Goal: Information Seeking & Learning: Check status

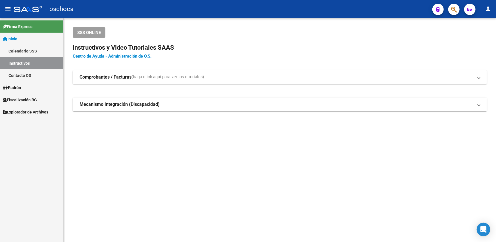
click at [26, 99] on span "Fiscalización RG" at bounding box center [20, 100] width 34 height 6
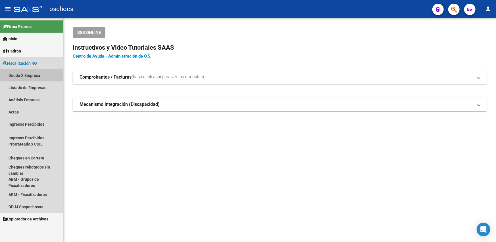
click at [31, 75] on link "Deuda X Empresa" at bounding box center [31, 75] width 63 height 12
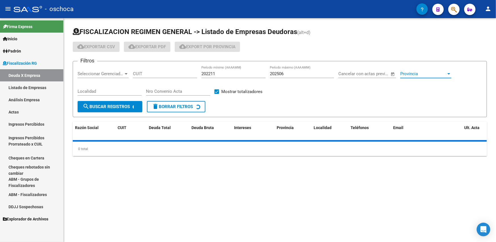
click at [447, 74] on div at bounding box center [448, 74] width 5 height 5
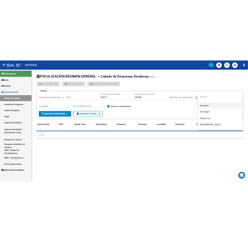
scroll to position [285, 0]
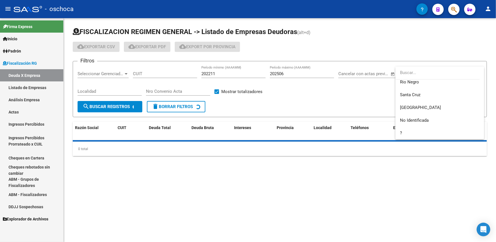
click at [378, 90] on div at bounding box center [248, 121] width 496 height 242
click at [418, 75] on span "Provincia" at bounding box center [423, 73] width 46 height 5
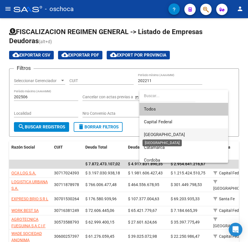
click at [154, 133] on span "[GEOGRAPHIC_DATA]" at bounding box center [164, 134] width 41 height 5
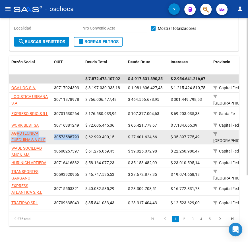
scroll to position [0, 0]
drag, startPoint x: 17, startPoint y: 125, endPoint x: 81, endPoint y: 130, distance: 63.5
copy div "ROTECNICA FUEGUINA S A C I F 30573588793"
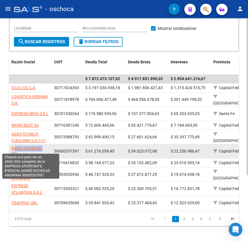
scroll to position [1, 0]
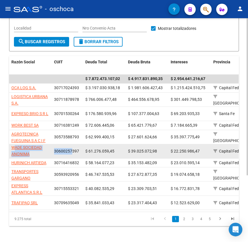
drag, startPoint x: 16, startPoint y: 142, endPoint x: 73, endPoint y: 150, distance: 57.6
click at [17, 144] on app-link-go-to "WADE SOCIEDAD ANONIMA" at bounding box center [30, 150] width 38 height 13
drag, startPoint x: 11, startPoint y: 141, endPoint x: 79, endPoint y: 150, distance: 68.5
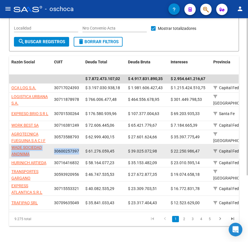
copy div "[PERSON_NAME] SOCIEDAD ANONIMA 30600257397"
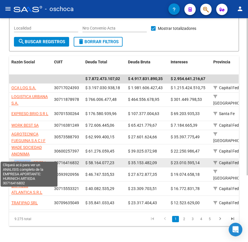
drag, startPoint x: 15, startPoint y: 157, endPoint x: 32, endPoint y: 158, distance: 16.8
click at [32, 160] on span "HURINICH ARTIEDA" at bounding box center [28, 162] width 35 height 5
copy span "URINICH"
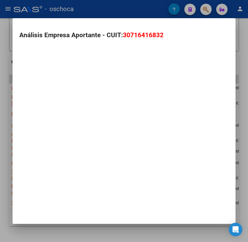
click at [32, 160] on mat-dialog-container "Análisis Empresa Aportante - CUIT: 30716416832" at bounding box center [123, 121] width 223 height 206
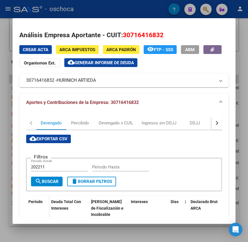
drag, startPoint x: 28, startPoint y: 82, endPoint x: 67, endPoint y: 84, distance: 38.9
click at [67, 84] on mat-expansion-panel-header "30716416832 - HURINICH ARTIEDA" at bounding box center [123, 81] width 209 height 14
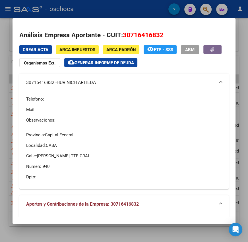
click at [62, 89] on mat-expansion-panel-header "30716416832 - HURINICH ARTIEDA" at bounding box center [123, 83] width 209 height 18
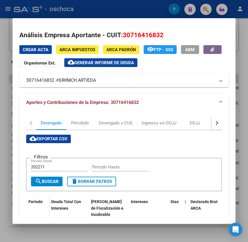
drag, startPoint x: 24, startPoint y: 80, endPoint x: 75, endPoint y: 87, distance: 51.3
click at [109, 92] on div "Crear Acta ARCA Impuestos ARCA [PERSON_NAME] remove_red_eye FTP - SSS ABM Organ…" at bounding box center [123, 203] width 209 height 317
copy div "Crear Acta ARCA Impuestos ARCA Padrón remove_red_eye FTP - SSS ABM Organismos E…"
click at [53, 31] on h2 "Análisis Empresa Aportante - CUIT: 30716416832" at bounding box center [123, 35] width 209 height 10
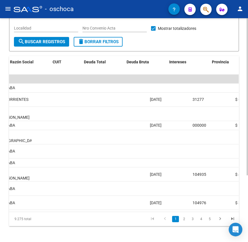
scroll to position [0, 0]
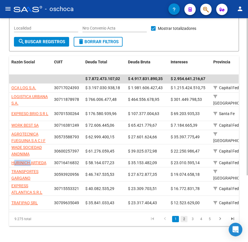
click at [185, 217] on link "2" at bounding box center [183, 219] width 7 height 6
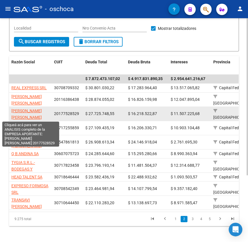
click at [12, 111] on span "[PERSON_NAME] [PERSON_NAME]" at bounding box center [26, 113] width 30 height 11
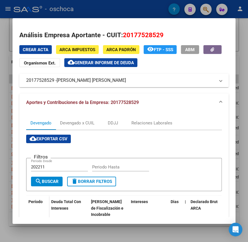
drag, startPoint x: 25, startPoint y: 79, endPoint x: 121, endPoint y: 83, distance: 96.0
click at [121, 83] on mat-expansion-panel-header "20177528529 - [PERSON_NAME] [PERSON_NAME]" at bounding box center [123, 81] width 209 height 14
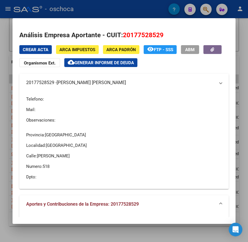
click at [122, 83] on mat-panel-title "20177528529 - [PERSON_NAME] [PERSON_NAME]" at bounding box center [120, 82] width 189 height 7
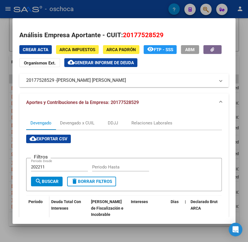
click at [41, 85] on mat-expansion-panel-header "20177528529 - [PERSON_NAME] [PERSON_NAME]" at bounding box center [123, 81] width 209 height 14
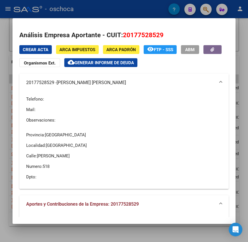
drag, startPoint x: 26, startPoint y: 83, endPoint x: 118, endPoint y: 87, distance: 92.4
click at [118, 87] on mat-expansion-panel-header "20177528529 - [PERSON_NAME] [PERSON_NAME]" at bounding box center [123, 83] width 209 height 18
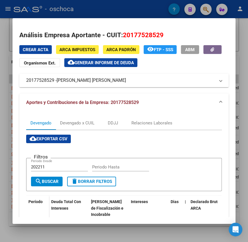
copy mat-panel-title "20177528529 - [PERSON_NAME] [PERSON_NAME]"
click at [188, 32] on h2 "Análisis Empresa Aportante - CUIT: 20177528529" at bounding box center [123, 35] width 209 height 10
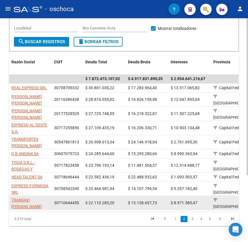
drag, startPoint x: 12, startPoint y: 154, endPoint x: 79, endPoint y: 203, distance: 83.2
click at [79, 203] on datatable-scroller "$ 7.872.473.107,02 $ 4.917.831.890,35 $ 2.954.641.216,67 REAL EXPRESS SRL 30708…" at bounding box center [123, 141] width 229 height 135
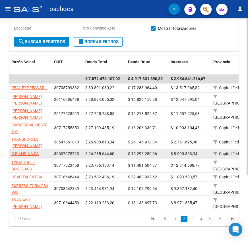
click at [44, 151] on div "Q B ANDINA SA" at bounding box center [30, 153] width 38 height 7
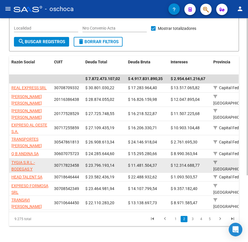
drag, startPoint x: 11, startPoint y: 153, endPoint x: 45, endPoint y: 166, distance: 36.6
click at [77, 199] on datatable-scroller "$ 7.872.473.107,02 $ 4.917.831.890,35 $ 2.954.641.216,67 REAL EXPRESS SRL 30708…" at bounding box center [123, 141] width 229 height 135
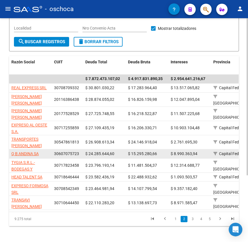
copy datatable-scroller "Q B ANDINA SA 30607075723 $ 24.285.644,60 $ 15.295.280,66 $ 8.990.363,94 Capita…"
click at [82, 157] on datatable-body-cell "30607075723" at bounding box center [67, 153] width 31 height 9
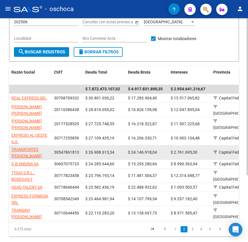
scroll to position [95, 0]
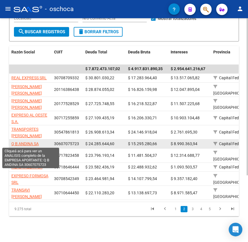
click at [27, 143] on span "Q B ANDINA SA" at bounding box center [24, 143] width 27 height 5
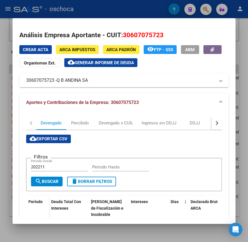
drag, startPoint x: 26, startPoint y: 82, endPoint x: 96, endPoint y: 87, distance: 69.5
click at [96, 87] on div "Crear Acta ARCA Impuestos ARCA [PERSON_NAME] remove_red_eye FTP - SSS ABM Organ…" at bounding box center [123, 201] width 209 height 312
copy div "Crear Acta ARCA Impuestos ARCA Padrón remove_red_eye FTP - SSS ABM Organismos E…"
click at [92, 23] on mat-dialog-container "Análisis Empresa Aportante - CUIT: 30607075723 Crear Acta ARCA Impuestos ARCA […" at bounding box center [123, 121] width 223 height 206
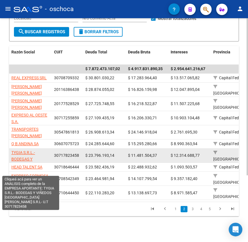
scroll to position [14, 0]
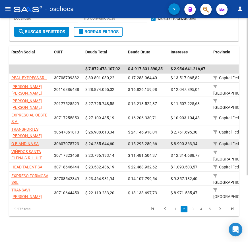
drag, startPoint x: 11, startPoint y: 152, endPoint x: 51, endPoint y: 146, distance: 40.1
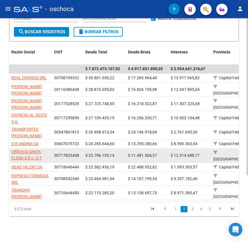
copy div "TYGIA S.R.L.- BODEGAS Y VIÑEDOS [GEOGRAPHIC_DATA][PERSON_NAME]- U.T 30717823458"
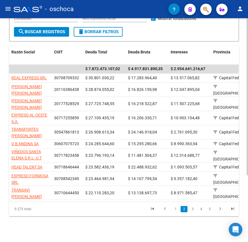
click at [87, 204] on datatable-pager "1 2 3 4 5" at bounding box center [146, 209] width 183 height 10
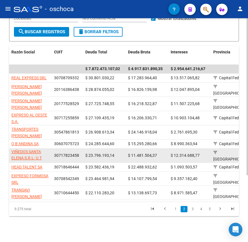
click at [34, 154] on app-link-go-to "TYGIA S.R.L.- BODEGAS Y VIÑEDOS SANTA ELENA S.R.L- U.T" at bounding box center [30, 148] width 38 height 26
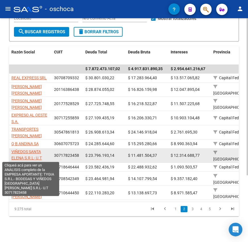
click at [31, 151] on span "TYGIA S.R.L.- BODEGAS Y VIÑEDOS SANTA ELENA S.R.L- U.T" at bounding box center [26, 148] width 30 height 24
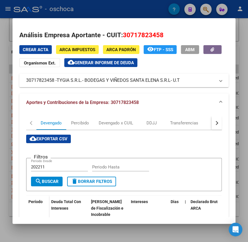
drag, startPoint x: 25, startPoint y: 82, endPoint x: 193, endPoint y: 85, distance: 168.1
click at [193, 85] on mat-expansion-panel-header "30717823458 - TYGIA S.R.L.- BODEGAS Y VIÑEDOS SANTA [PERSON_NAME] S.R.L- U.T" at bounding box center [123, 81] width 209 height 14
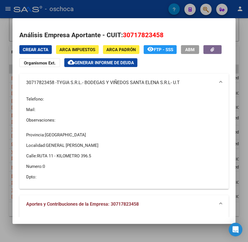
copy mat-panel-title "30717823458 - TYGIA S.R.L.- BODEGAS Y VIÑEDOS SANTA [PERSON_NAME] S.R.L- U.T"
click at [143, 132] on p "Provincia: [GEOGRAPHIC_DATA]" at bounding box center [124, 135] width 196 height 6
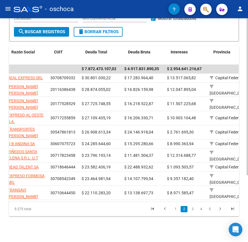
scroll to position [0, 0]
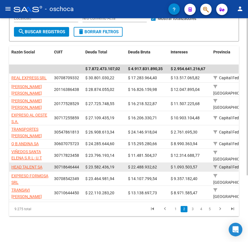
drag, startPoint x: 12, startPoint y: 165, endPoint x: 78, endPoint y: 169, distance: 65.4
copy div "HEAD TALENT SA 30718646444"
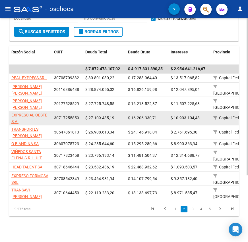
click at [110, 121] on datatable-body-cell "$ 27.109.435,19" at bounding box center [104, 118] width 43 height 14
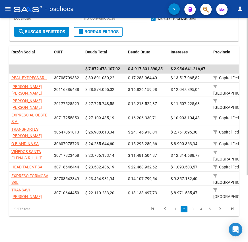
click at [135, 35] on form "Filtros Seleccionar Gerenciador Seleccionar Gerenciador CUIT 202211 Período mín…" at bounding box center [123, 7] width 229 height 68
click at [79, 55] on datatable-header-cell "CUIT" at bounding box center [67, 55] width 31 height 19
click at [152, 37] on form "Filtros Seleccionar Gerenciador Seleccionar Gerenciador CUIT 202211 Período mín…" at bounding box center [123, 7] width 229 height 68
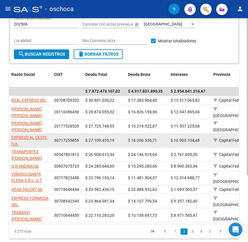
scroll to position [10, 0]
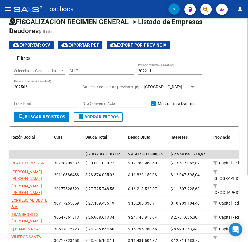
click at [111, 60] on form "Filtros Seleccionar Gerenciador Seleccionar Gerenciador CUIT 202211 Período mín…" at bounding box center [123, 92] width 229 height 68
click at [52, 34] on h1 "FISCALIZACION REGIMEN GENERAL -> Listado de Empresas Deudoras (alt+d)" at bounding box center [123, 26] width 229 height 19
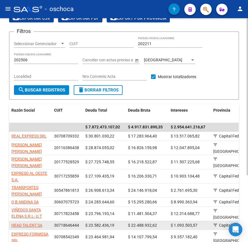
scroll to position [95, 0]
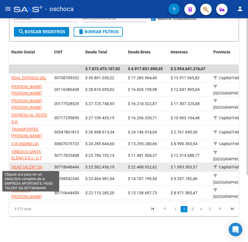
click at [34, 166] on span "HEAD TALENT SA" at bounding box center [26, 167] width 31 height 5
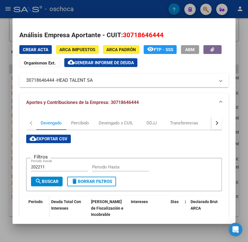
drag, startPoint x: 25, startPoint y: 79, endPoint x: 114, endPoint y: 85, distance: 88.8
click at [114, 85] on mat-expansion-panel-header "30718646444 - HEAD TALENT SA" at bounding box center [123, 81] width 209 height 14
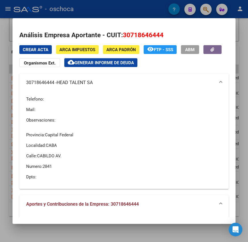
click at [144, 142] on p "Localidad: CABA" at bounding box center [124, 145] width 196 height 6
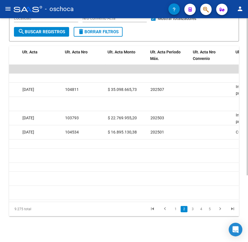
scroll to position [0, 415]
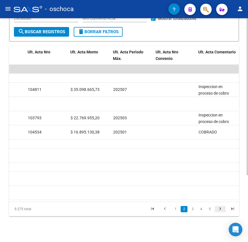
click at [221, 207] on icon "go to next page" at bounding box center [219, 209] width 7 height 7
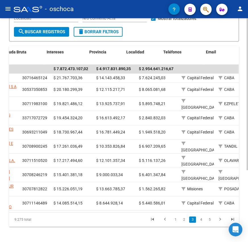
scroll to position [0, 0]
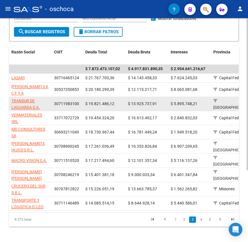
click at [37, 103] on app-link-go-to "TRANSUR DE LAGUARDA S.A." at bounding box center [30, 104] width 38 height 13
click at [63, 103] on span "30711983100" at bounding box center [66, 103] width 25 height 5
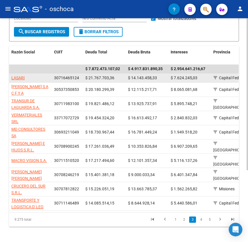
click at [27, 76] on div "LASARI" at bounding box center [30, 78] width 38 height 7
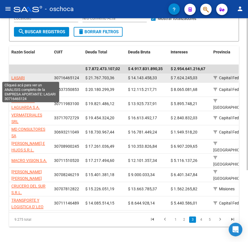
click at [22, 77] on span "LASARI" at bounding box center [17, 78] width 13 height 5
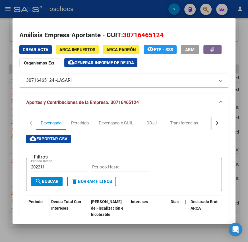
drag, startPoint x: 25, startPoint y: 81, endPoint x: 82, endPoint y: 85, distance: 56.9
click at [82, 85] on mat-expansion-panel-header "30716465124 - LASARI" at bounding box center [123, 81] width 209 height 14
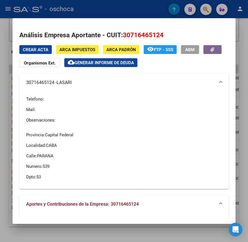
click at [75, 104] on div "Telefono: Mail: Observaciones:" at bounding box center [124, 110] width 196 height 36
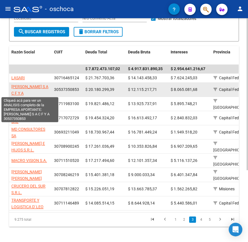
click at [24, 90] on span "[PERSON_NAME] S A C F Y A" at bounding box center [29, 89] width 37 height 11
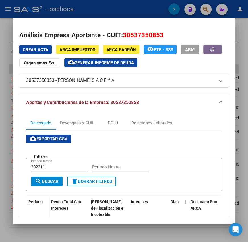
drag, startPoint x: 26, startPoint y: 81, endPoint x: 103, endPoint y: 86, distance: 77.1
click at [158, 93] on div "Crear Acta ARCA Impuestos ARCA [PERSON_NAME] remove_red_eye FTP - SSS ABM Organ…" at bounding box center [123, 203] width 209 height 317
click at [65, 128] on div "Devengado x CUIL" at bounding box center [77, 123] width 43 height 14
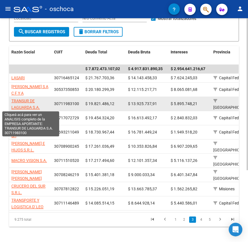
click at [25, 100] on span "TRANSUR DE LAGUARDA S.A." at bounding box center [25, 104] width 28 height 11
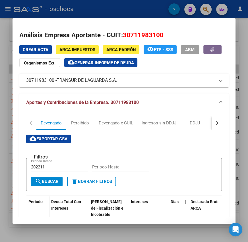
drag, startPoint x: 22, startPoint y: 82, endPoint x: 122, endPoint y: 90, distance: 99.6
click at [122, 90] on div "Crear Acta ARCA Impuestos ARCA [PERSON_NAME] remove_red_eye FTP - SSS ABM Organ…" at bounding box center [123, 202] width 209 height 315
click at [148, 74] on mat-expansion-panel-header "30711983100 - [PERSON_NAME] S.A." at bounding box center [123, 81] width 209 height 14
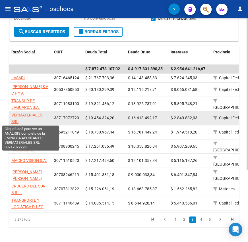
click at [21, 115] on span "VERMATERIALES SRL" at bounding box center [26, 118] width 31 height 11
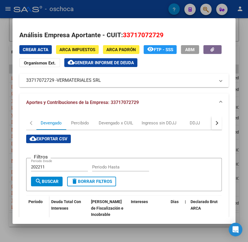
drag, startPoint x: 24, startPoint y: 81, endPoint x: 123, endPoint y: 92, distance: 99.3
click at [123, 92] on div "Crear Acta ARCA Impuestos ARCA [PERSON_NAME] remove_red_eye FTP - SSS ABM Organ…" at bounding box center [123, 203] width 209 height 317
click at [135, 85] on mat-expansion-panel-header "33717072729 - VERMATERIALES SRL" at bounding box center [123, 81] width 209 height 14
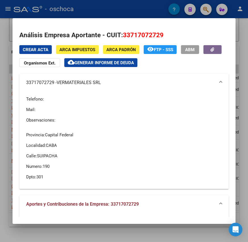
drag, startPoint x: 106, startPoint y: 78, endPoint x: 110, endPoint y: 77, distance: 3.5
click at [107, 78] on mat-expansion-panel-header "33717072729 - VERMATERIALES SRL" at bounding box center [123, 83] width 209 height 18
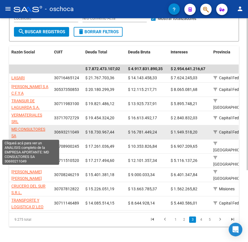
click at [30, 129] on span "MD CONSULTORES SA" at bounding box center [28, 132] width 34 height 11
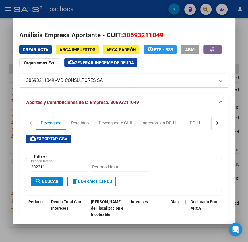
drag, startPoint x: 26, startPoint y: 82, endPoint x: 119, endPoint y: 87, distance: 93.2
click at [119, 87] on mat-expansion-panel-header "30693211049 - MD CONSULTORES SA" at bounding box center [123, 81] width 209 height 14
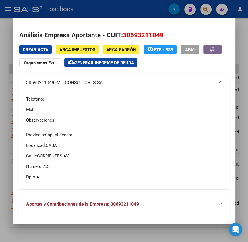
click at [97, 127] on div "Telefono: Mail: Observaciones: Provincia: Capital Federal Localidad: CABA Calle…" at bounding box center [124, 138] width 196 height 93
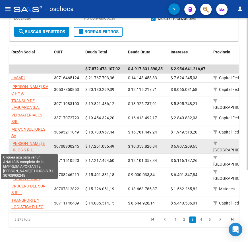
click at [36, 143] on span "[PERSON_NAME] E HIJOS S.R.L." at bounding box center [27, 146] width 33 height 11
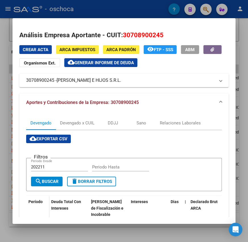
drag, startPoint x: 23, startPoint y: 81, endPoint x: 137, endPoint y: 89, distance: 113.8
click at [137, 89] on div "Crear Acta ARCA Impuestos ARCA [PERSON_NAME] remove_red_eye FTP - SSS ABM Organ…" at bounding box center [123, 203] width 209 height 316
click at [178, 65] on div "Crear Acta ARCA Impuestos ARCA Padrón remove_red_eye FTP - SSS ABM Organismos E…" at bounding box center [123, 56] width 209 height 22
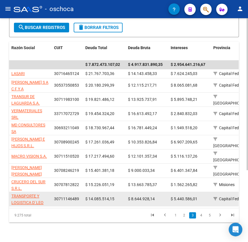
scroll to position [105, 0]
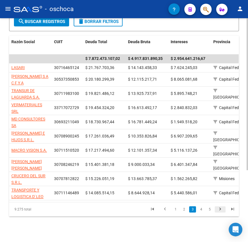
click at [220, 209] on icon "go to next page" at bounding box center [219, 209] width 7 height 7
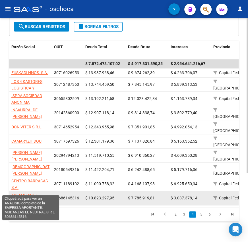
scroll to position [1, 0]
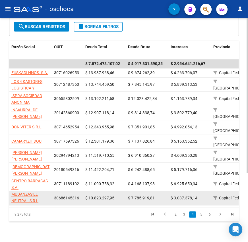
drag, startPoint x: 13, startPoint y: 185, endPoint x: 71, endPoint y: 194, distance: 58.2
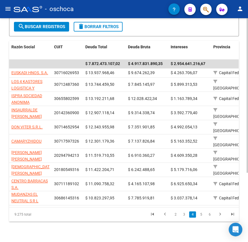
click at [74, 214] on div "FISCALIZACION REGIMEN GENERAL -> Listado de Empresas Deudoras (alt+d) cloud_dow…" at bounding box center [124, 83] width 248 height 331
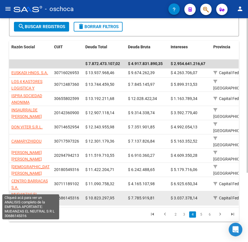
click at [29, 192] on span "MUDANZAS EL NEUTRAL S R L" at bounding box center [24, 197] width 27 height 11
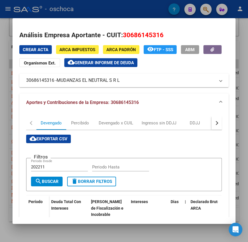
drag, startPoint x: 22, startPoint y: 79, endPoint x: 122, endPoint y: 92, distance: 100.2
click at [122, 92] on div "Crear Acta ARCA Impuestos ARCA [PERSON_NAME] remove_red_eye FTP - SSS ABM Organ…" at bounding box center [123, 203] width 209 height 317
click at [167, 79] on mat-panel-title "30686145316 - MUDANZAS EL NEUTRAL S R L" at bounding box center [120, 80] width 189 height 7
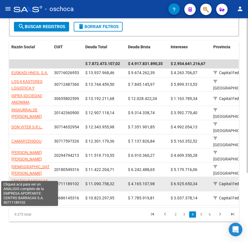
click at [31, 179] on span "CENTRO BARRACAS S.A." at bounding box center [29, 184] width 36 height 11
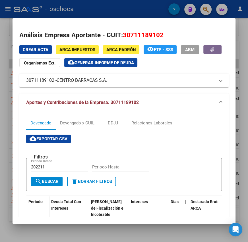
drag, startPoint x: 25, startPoint y: 79, endPoint x: 133, endPoint y: 89, distance: 108.3
click at [133, 89] on div "Crear Acta ARCA Impuestos ARCA [PERSON_NAME] remove_red_eye FTP - SSS ABM Organ…" at bounding box center [123, 203] width 209 height 317
click at [137, 84] on mat-expansion-panel-header "30711189102 - CENTRO BARRACAS S.A." at bounding box center [123, 81] width 209 height 14
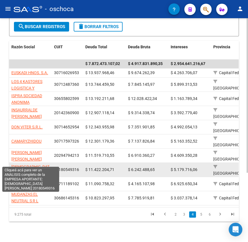
click at [35, 164] on span "[DEMOGRAPHIC_DATA] [PERSON_NAME]" at bounding box center [31, 169] width 41 height 11
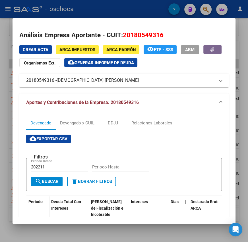
drag, startPoint x: 25, startPoint y: 80, endPoint x: 138, endPoint y: 82, distance: 112.7
click at [138, 82] on mat-expansion-panel-header "20180549316 - [DEMOGRAPHIC_DATA] [PERSON_NAME]" at bounding box center [123, 81] width 209 height 14
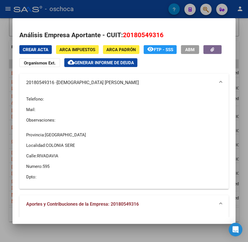
click at [66, 103] on div "Telefono: Mail: Observaciones:" at bounding box center [124, 110] width 196 height 36
drag, startPoint x: 26, startPoint y: 83, endPoint x: 99, endPoint y: 84, distance: 73.0
click at [153, 91] on mat-expansion-panel-header "20180549316 - [DEMOGRAPHIC_DATA] [PERSON_NAME]" at bounding box center [123, 83] width 209 height 18
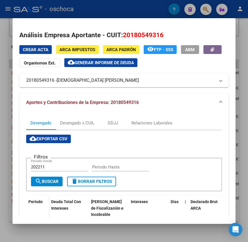
click at [99, 100] on span "Aportes y Contribuciones de la Empresa: 20180549316" at bounding box center [82, 102] width 112 height 5
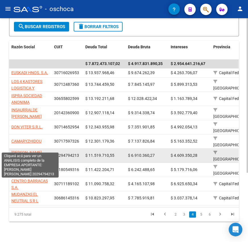
click at [22, 150] on span "[PERSON_NAME] [PERSON_NAME]" at bounding box center [26, 155] width 30 height 11
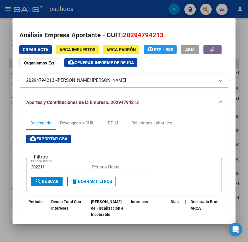
drag, startPoint x: 25, startPoint y: 81, endPoint x: 148, endPoint y: 87, distance: 123.6
click at [148, 87] on div "Crear Acta ARCA Impuestos ARCA [PERSON_NAME] remove_red_eye FTP - SSS ABM Organ…" at bounding box center [123, 203] width 209 height 316
click at [144, 104] on mat-panel-title "Aportes y Contribuciones de la Empresa: 20294794213" at bounding box center [120, 102] width 189 height 7
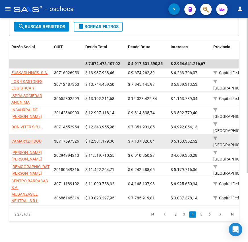
drag, startPoint x: 10, startPoint y: 132, endPoint x: 82, endPoint y: 133, distance: 72.4
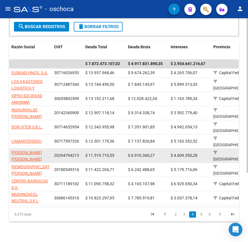
click at [70, 148] on datatable-body-cell "20294794213" at bounding box center [67, 155] width 31 height 14
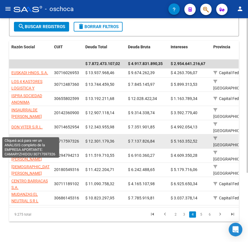
click at [36, 139] on span "CAMARYZHIDOU" at bounding box center [26, 141] width 30 height 5
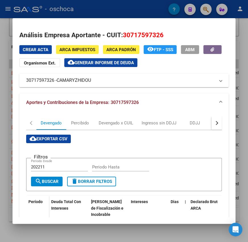
drag, startPoint x: 23, startPoint y: 79, endPoint x: 104, endPoint y: 86, distance: 81.8
click at [104, 86] on mat-expansion-panel-header "30717597326 - CAMARYZHIDOU" at bounding box center [123, 81] width 209 height 14
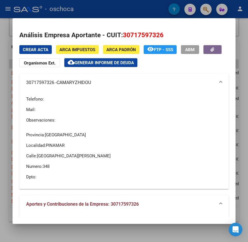
click at [109, 115] on div "Telefono: Mail: Observaciones:" at bounding box center [124, 110] width 196 height 36
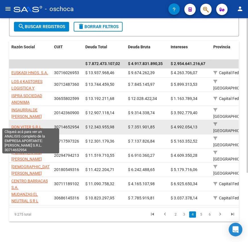
click at [25, 125] on span "DON VITER S.R.L." at bounding box center [26, 127] width 31 height 5
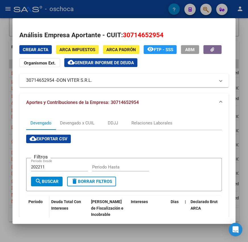
drag, startPoint x: 26, startPoint y: 81, endPoint x: 114, endPoint y: 84, distance: 88.6
click at [114, 84] on mat-expansion-panel-header "30714652954 - [PERSON_NAME] S.R.L." at bounding box center [123, 81] width 209 height 14
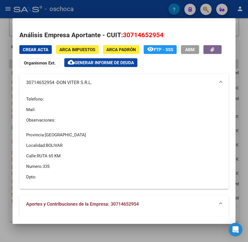
click at [127, 132] on p "Provincia: [GEOGRAPHIC_DATA]" at bounding box center [124, 135] width 196 height 6
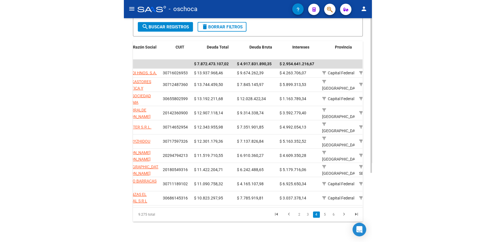
scroll to position [0, 0]
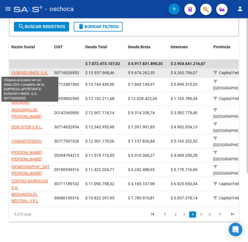
click at [25, 71] on span "EUSKADI HNOS. S.A." at bounding box center [29, 72] width 37 height 5
type textarea "30716026953"
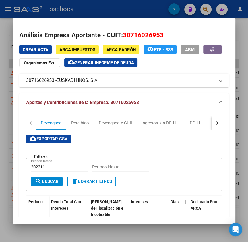
drag, startPoint x: 25, startPoint y: 81, endPoint x: 126, endPoint y: 86, distance: 100.6
click at [126, 86] on mat-expansion-panel-header "30716026953 - EUSKADI HNOS. S.A." at bounding box center [123, 81] width 209 height 14
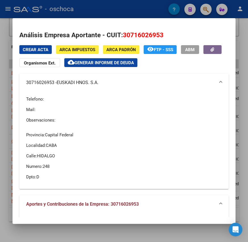
click at [152, 86] on mat-panel-title "30716026953 - EUSKADI HNOS. S.A." at bounding box center [120, 82] width 189 height 7
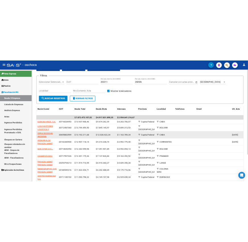
scroll to position [71, 0]
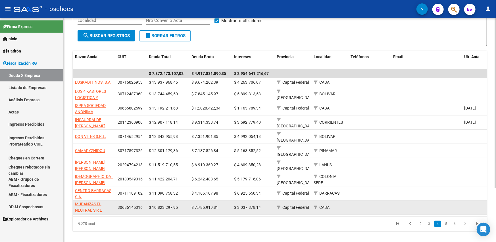
click at [117, 201] on datatable-body-cell "30686145316" at bounding box center [130, 208] width 31 height 14
drag, startPoint x: 118, startPoint y: 195, endPoint x: 142, endPoint y: 198, distance: 24.3
click at [142, 204] on div "30686145316" at bounding box center [131, 207] width 27 height 7
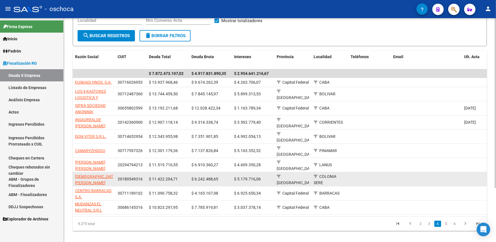
scroll to position [1, 0]
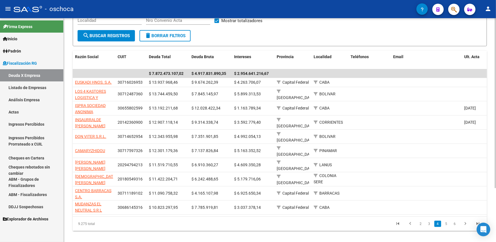
drag, startPoint x: 359, startPoint y: 204, endPoint x: 419, endPoint y: 204, distance: 60.2
click at [420, 211] on datatable-selection "$ 7.872.473.107,02 $ 4.917.831.890,35 $ 2.954.641.216,67 EUSKADI HNOS. S.A. 307…" at bounding box center [311, 213] width 477 height 5
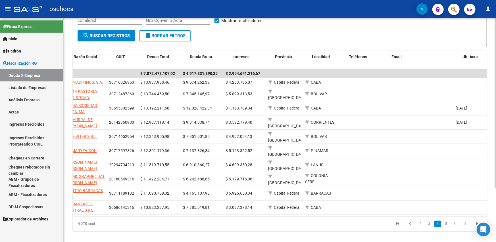
scroll to position [0, 0]
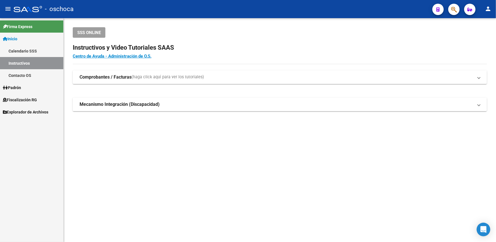
click at [24, 97] on span "Fiscalización RG" at bounding box center [20, 100] width 34 height 6
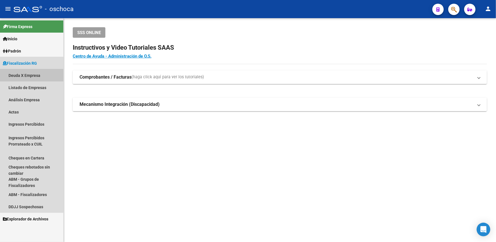
click at [21, 74] on link "Deuda X Empresa" at bounding box center [31, 75] width 63 height 12
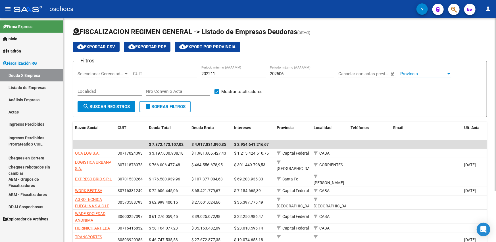
click at [447, 74] on div at bounding box center [448, 73] width 3 height 1
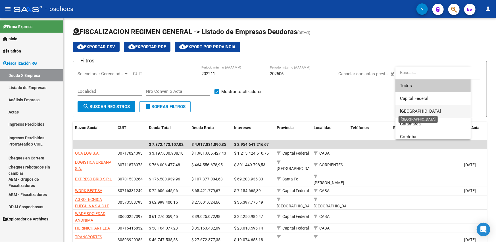
click at [424, 110] on span "[GEOGRAPHIC_DATA]" at bounding box center [420, 111] width 41 height 5
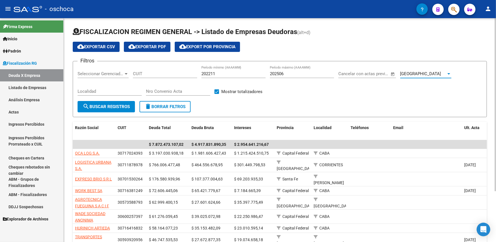
click at [449, 73] on div at bounding box center [448, 73] width 3 height 1
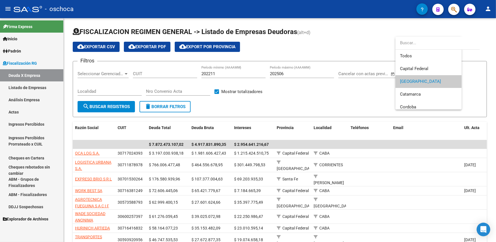
scroll to position [8, 0]
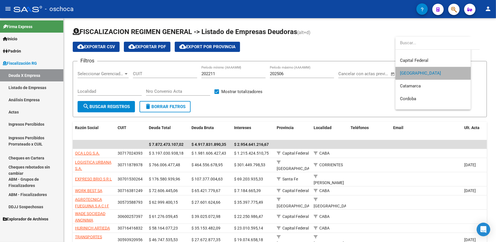
click at [426, 76] on span "[GEOGRAPHIC_DATA]" at bounding box center [433, 73] width 66 height 13
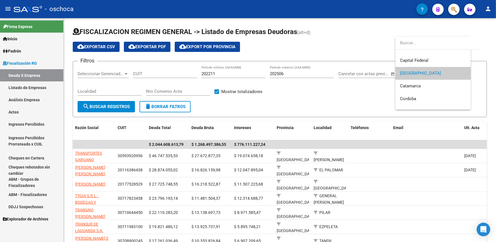
click at [334, 95] on div at bounding box center [248, 121] width 496 height 242
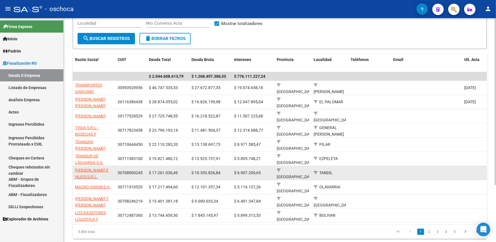
scroll to position [76, 0]
